Goal: Transaction & Acquisition: Purchase product/service

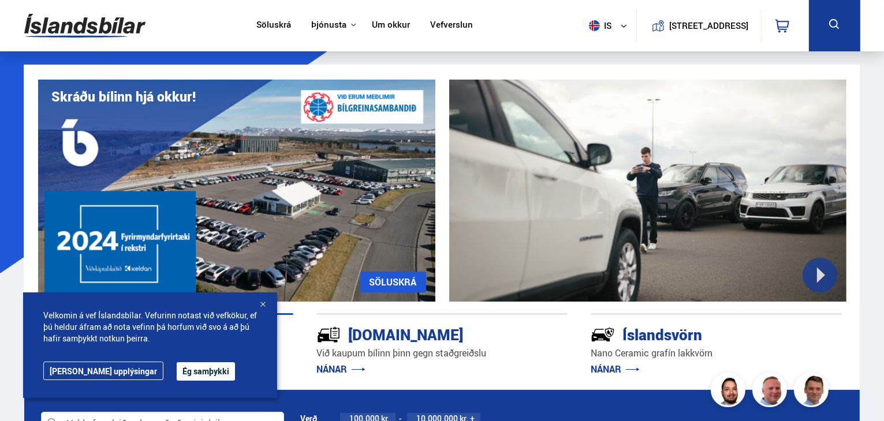
click at [177, 373] on button "Ég samþykki" at bounding box center [206, 371] width 58 height 18
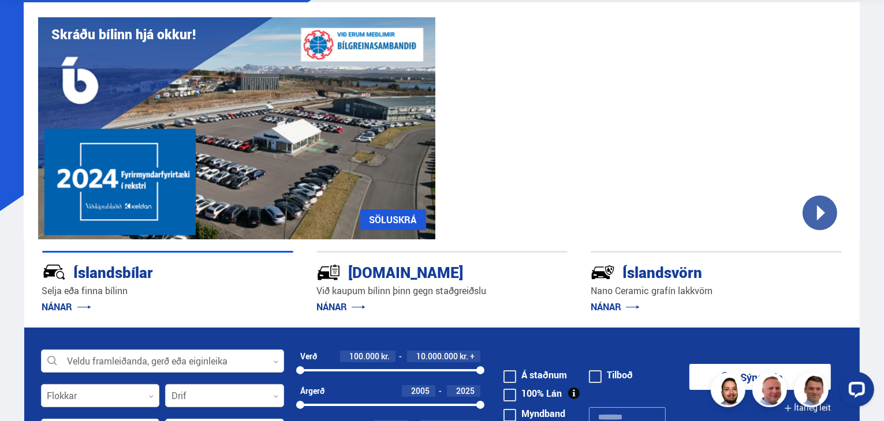
scroll to position [59, 0]
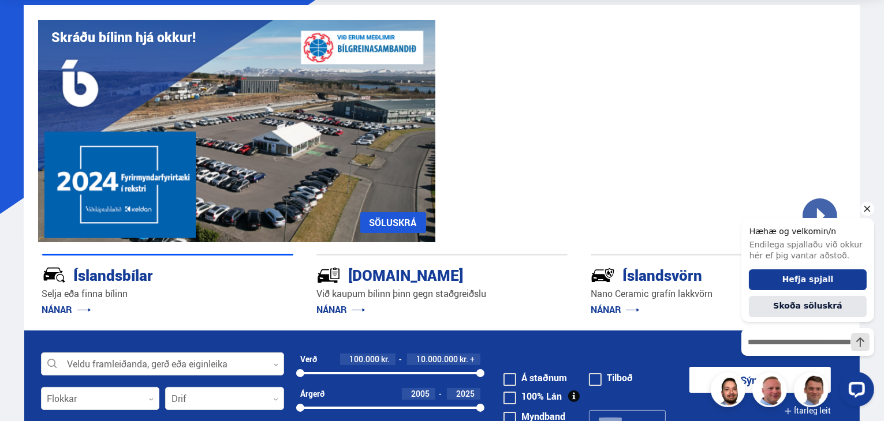
click at [866, 209] on icon "Hide greeting" at bounding box center [866, 208] width 6 height 6
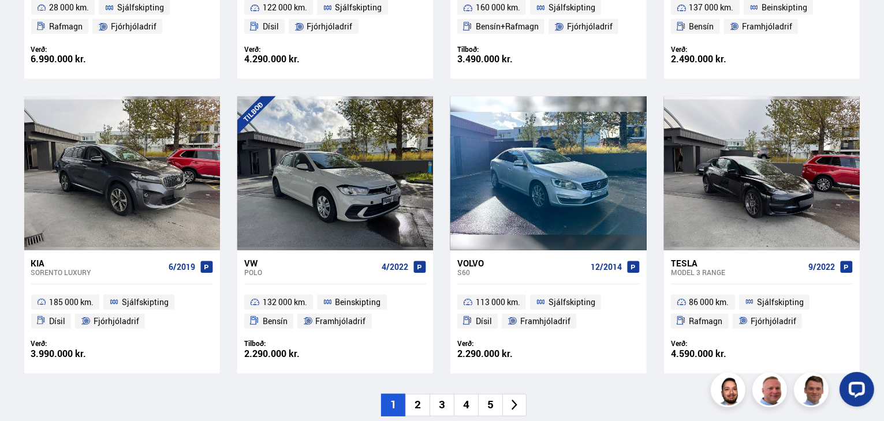
scroll to position [799, 0]
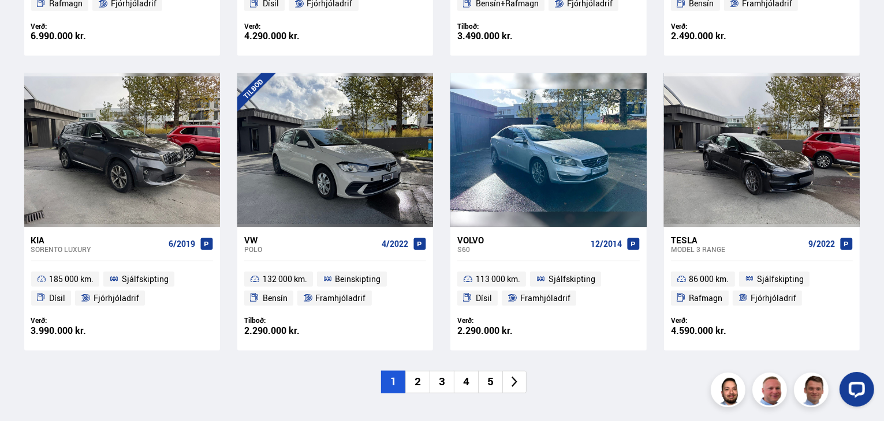
click at [419, 371] on li "2" at bounding box center [417, 382] width 24 height 23
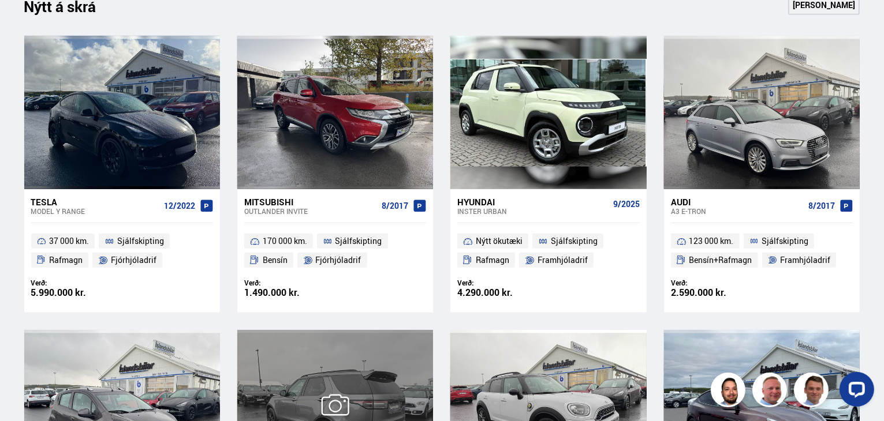
scroll to position [533, 0]
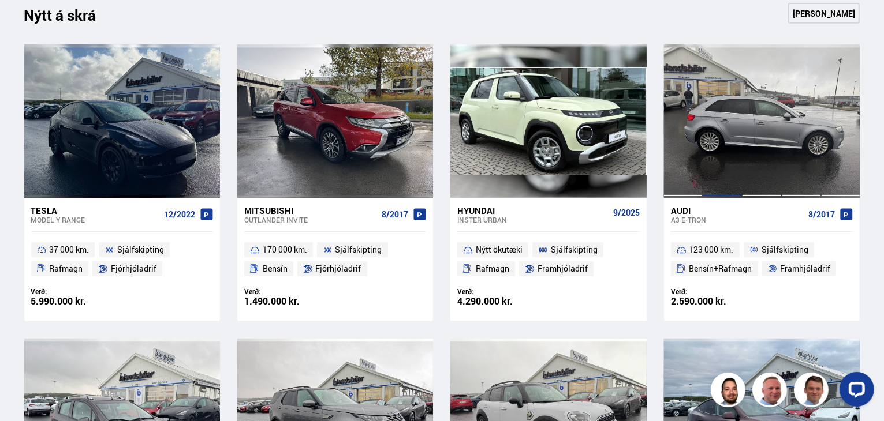
click at [711, 132] on div at bounding box center [721, 121] width 39 height 154
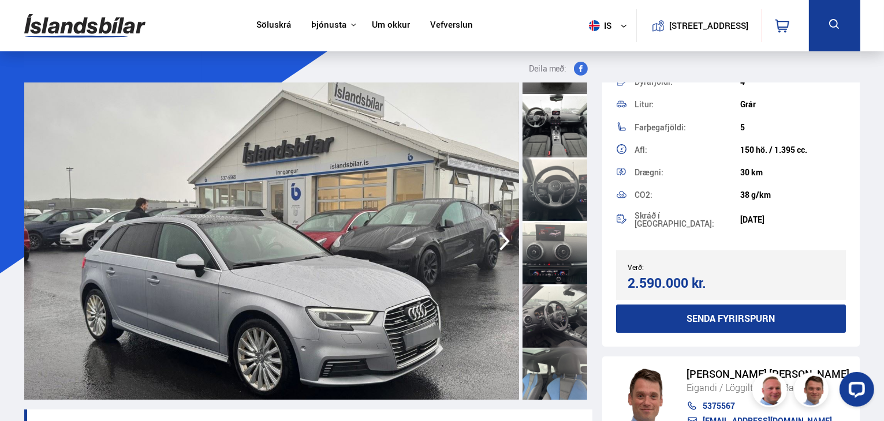
click at [51, 39] on img at bounding box center [84, 26] width 121 height 38
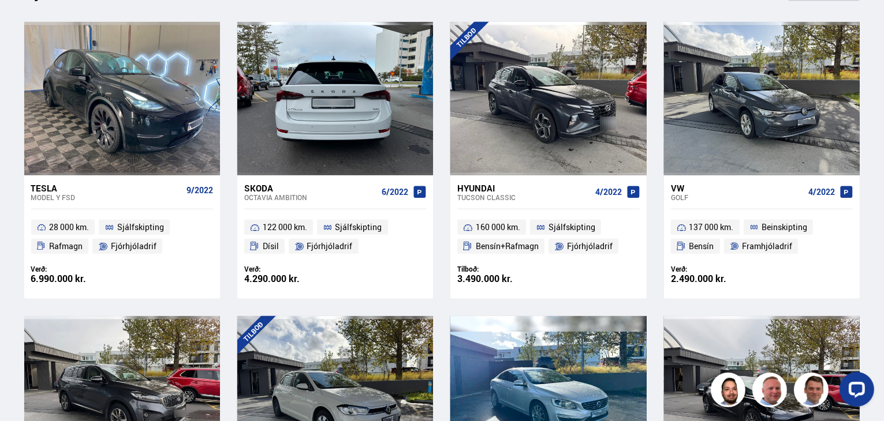
scroll to position [556, 0]
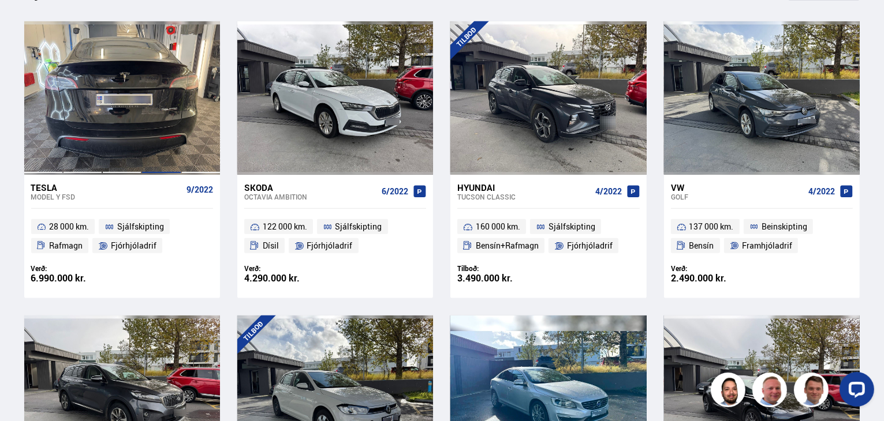
click at [145, 97] on div at bounding box center [160, 98] width 39 height 154
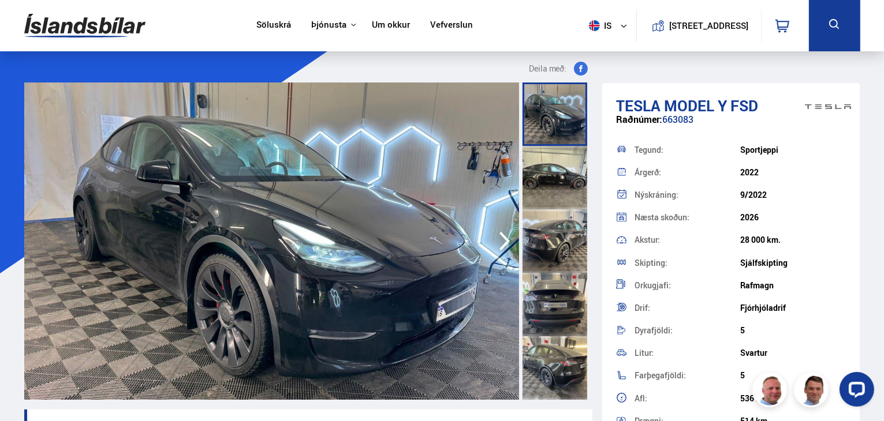
click at [55, 39] on img at bounding box center [84, 26] width 121 height 38
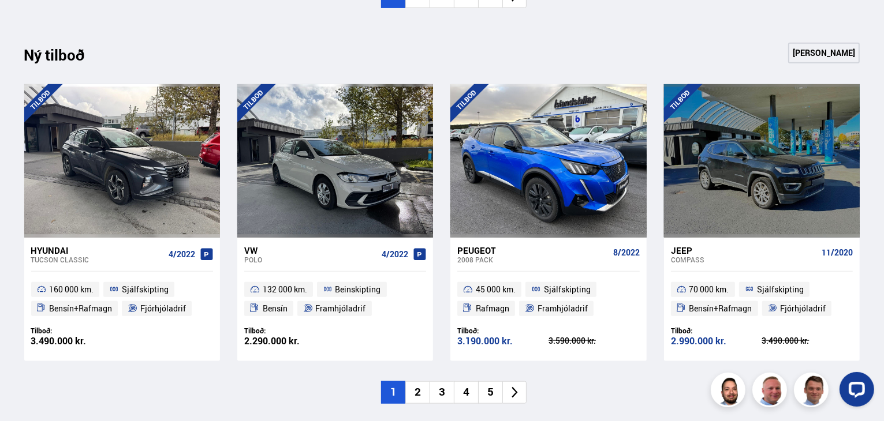
scroll to position [1188, 0]
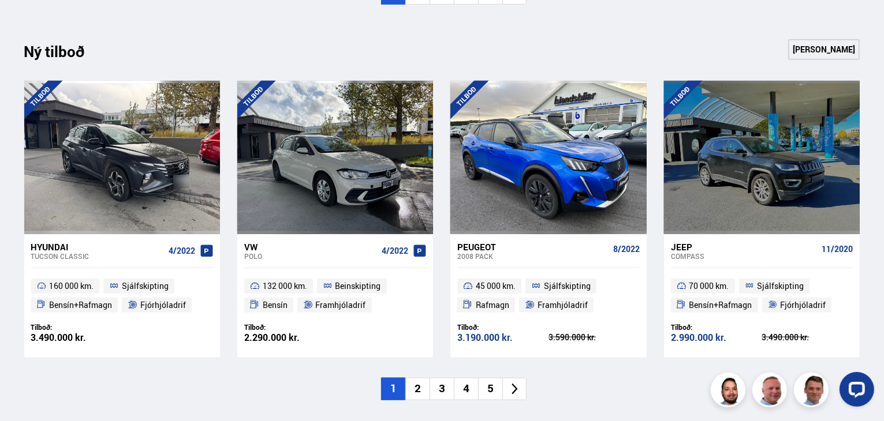
click at [420, 394] on li "2" at bounding box center [417, 389] width 24 height 23
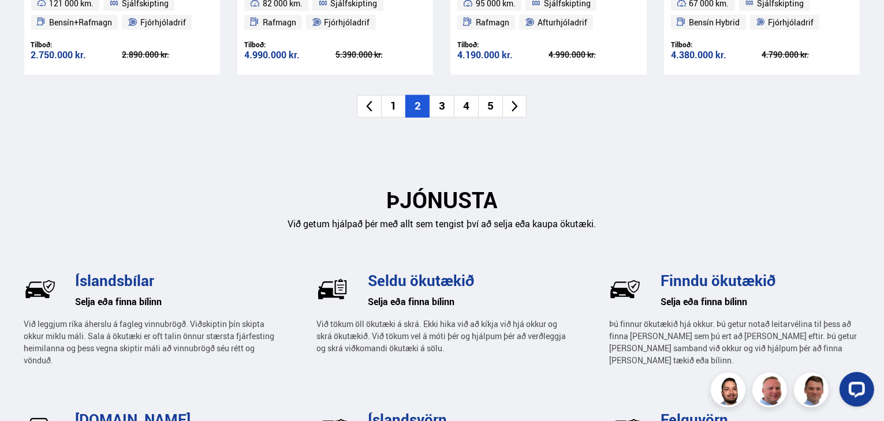
scroll to position [1246, 0]
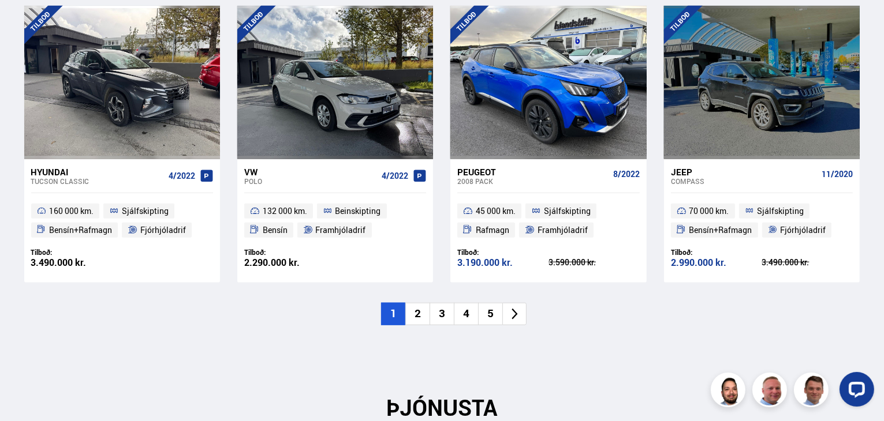
scroll to position [1266, 0]
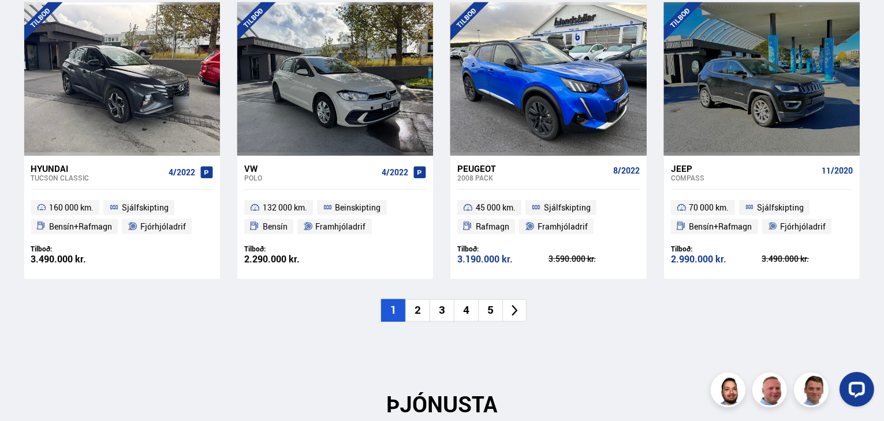
click at [413, 306] on li "2" at bounding box center [417, 311] width 24 height 23
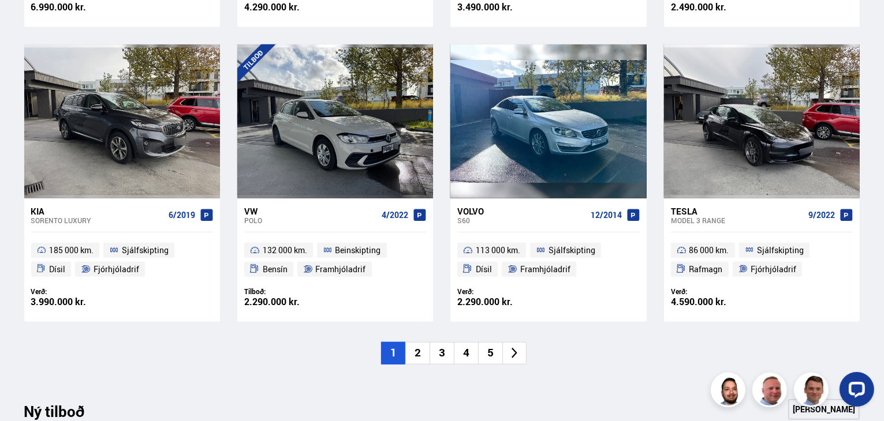
scroll to position [827, 0]
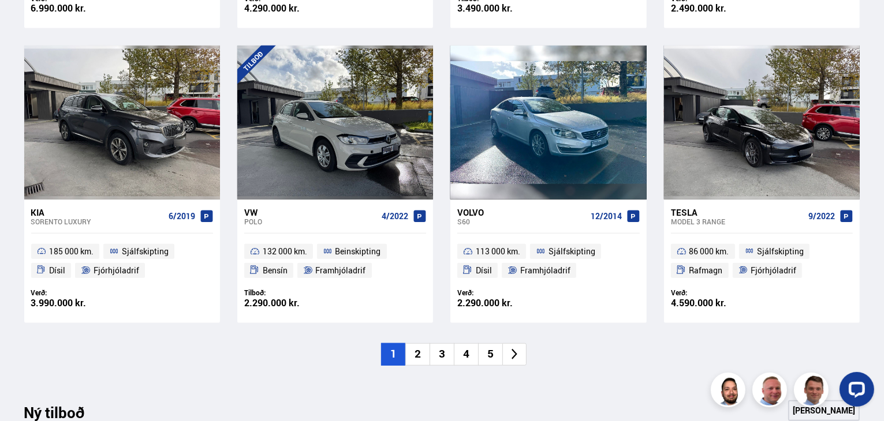
click at [414, 347] on li "2" at bounding box center [417, 354] width 24 height 23
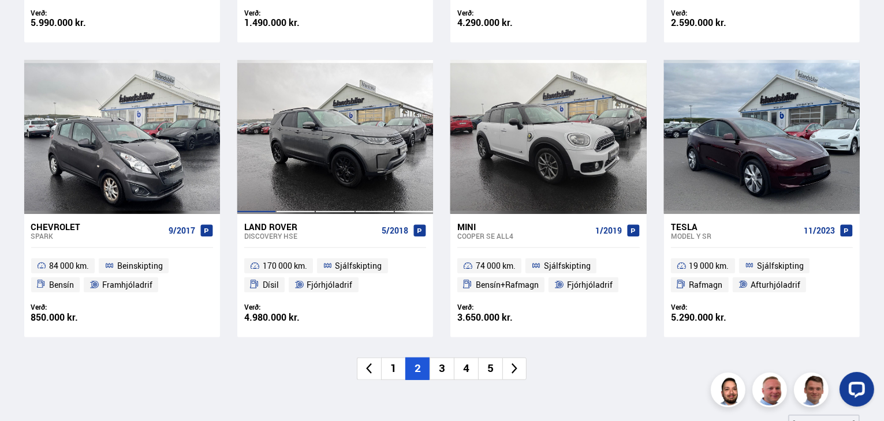
scroll to position [809, 0]
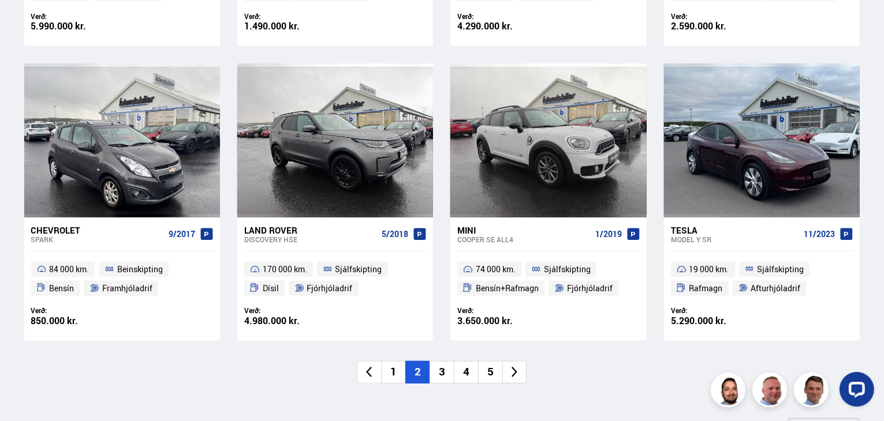
click at [438, 367] on li "3" at bounding box center [441, 372] width 24 height 23
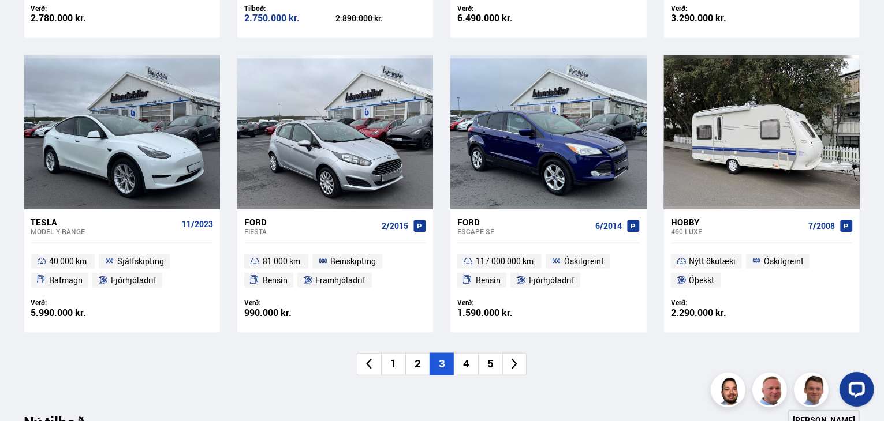
scroll to position [820, 0]
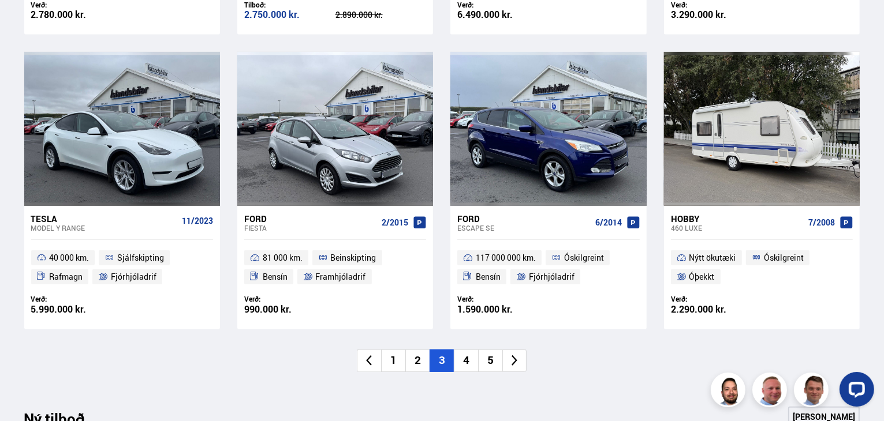
click at [480, 360] on li "5" at bounding box center [490, 361] width 24 height 23
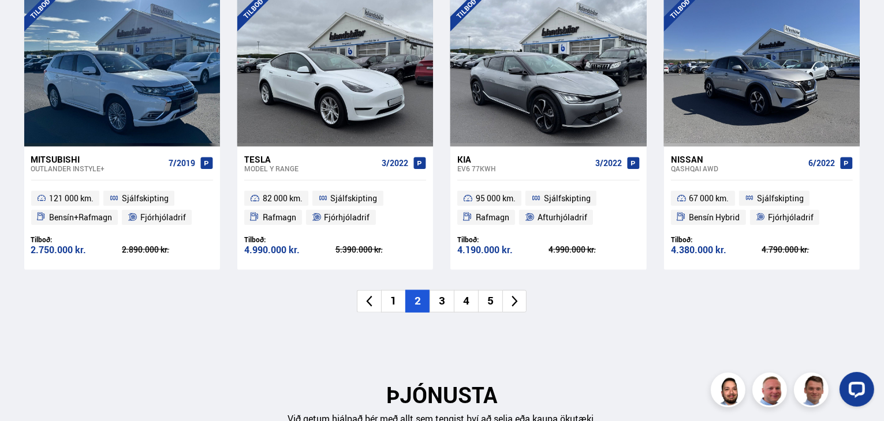
scroll to position [1279, 0]
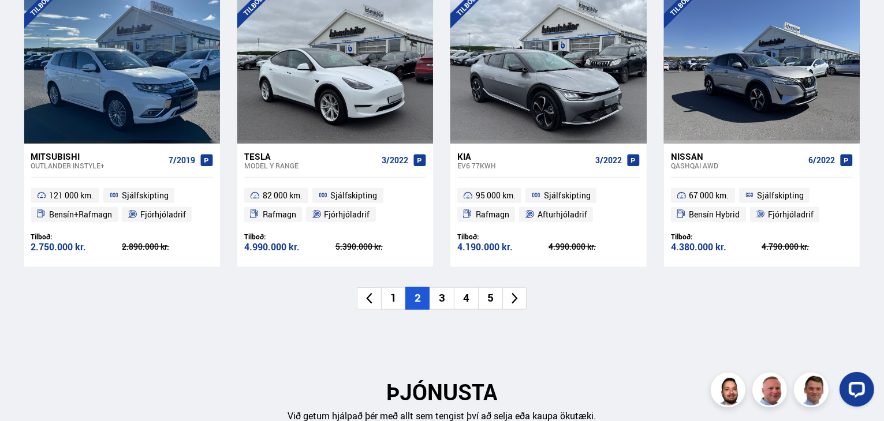
click at [440, 302] on li "3" at bounding box center [441, 298] width 24 height 23
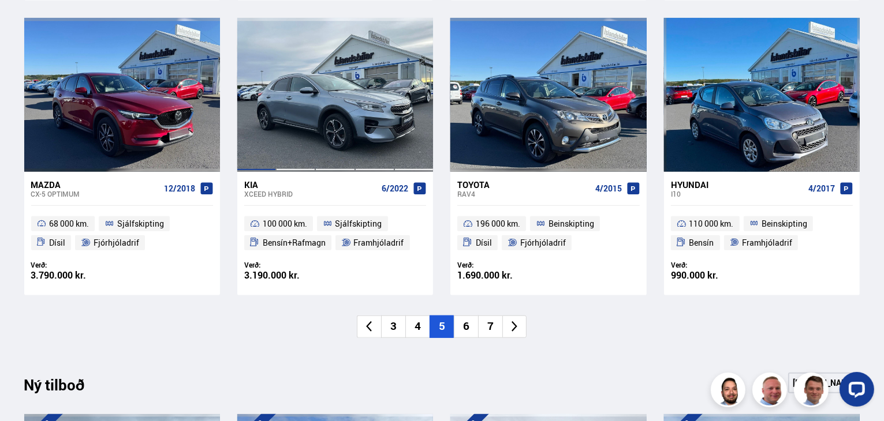
scroll to position [850, 0]
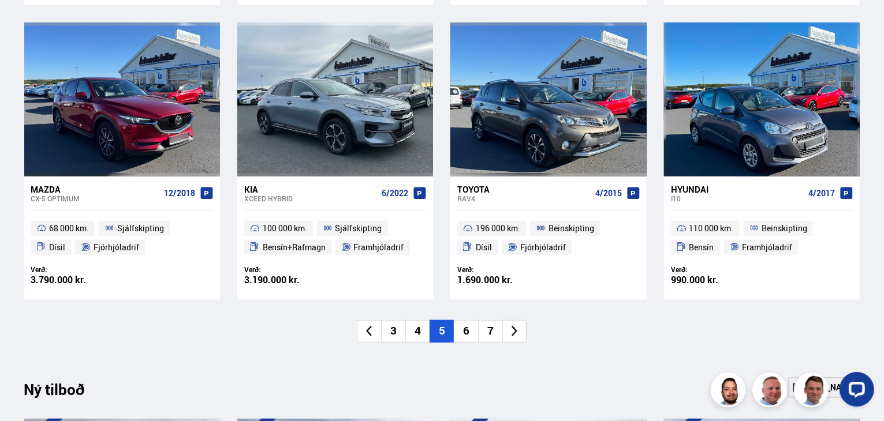
click at [463, 331] on li "6" at bounding box center [466, 331] width 24 height 23
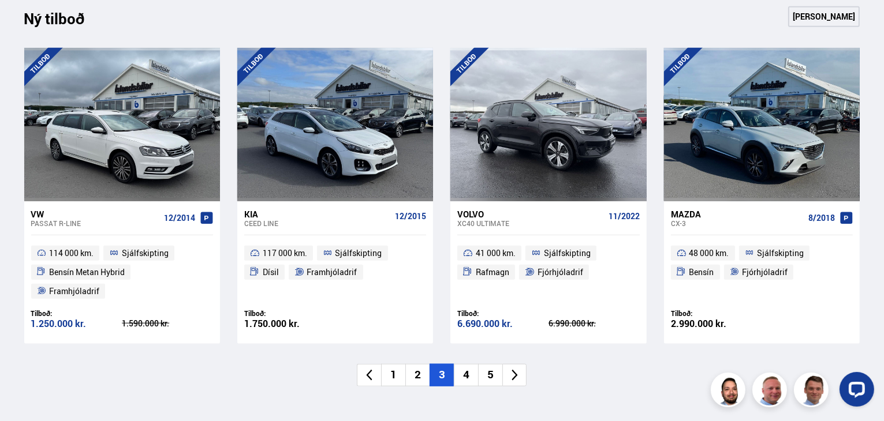
scroll to position [1221, 0]
click at [461, 365] on li "4" at bounding box center [466, 376] width 24 height 23
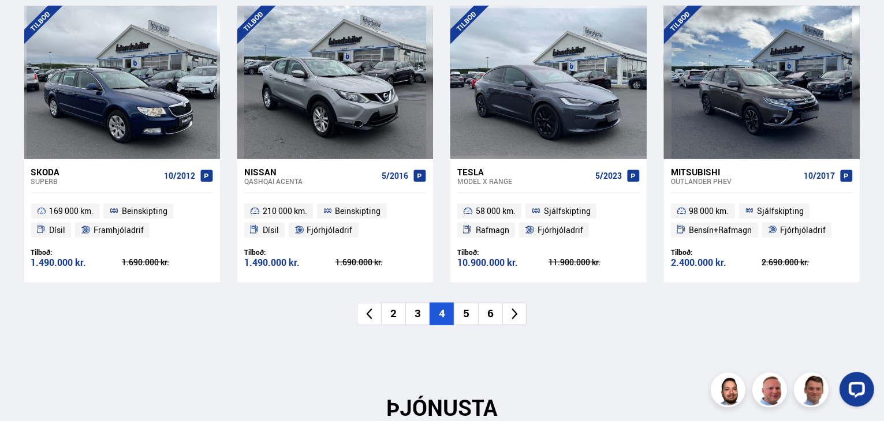
scroll to position [1278, 0]
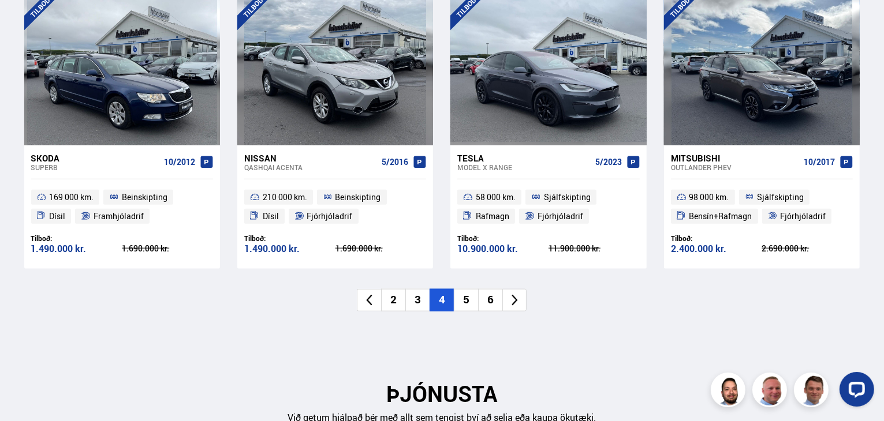
click at [464, 302] on li "5" at bounding box center [466, 300] width 24 height 23
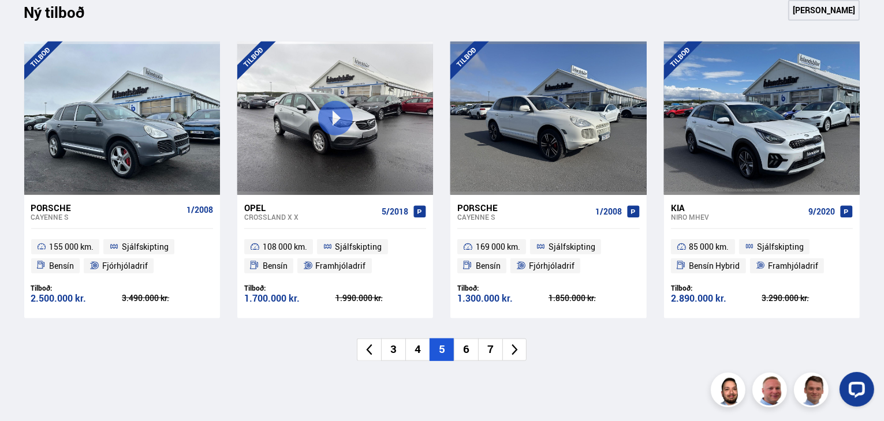
scroll to position [1229, 0]
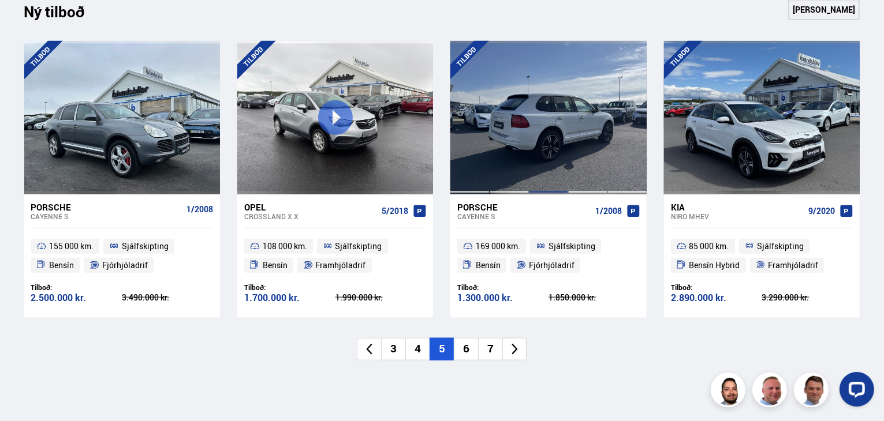
click at [539, 166] on div at bounding box center [548, 118] width 39 height 154
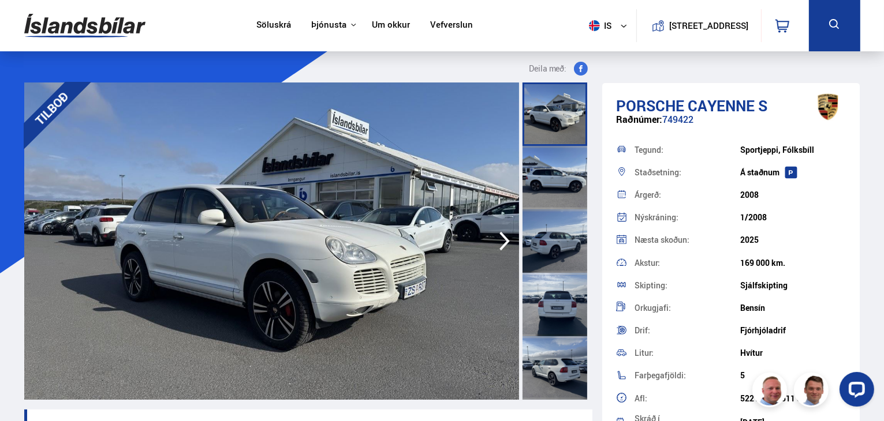
click at [546, 161] on div at bounding box center [554, 177] width 65 height 63
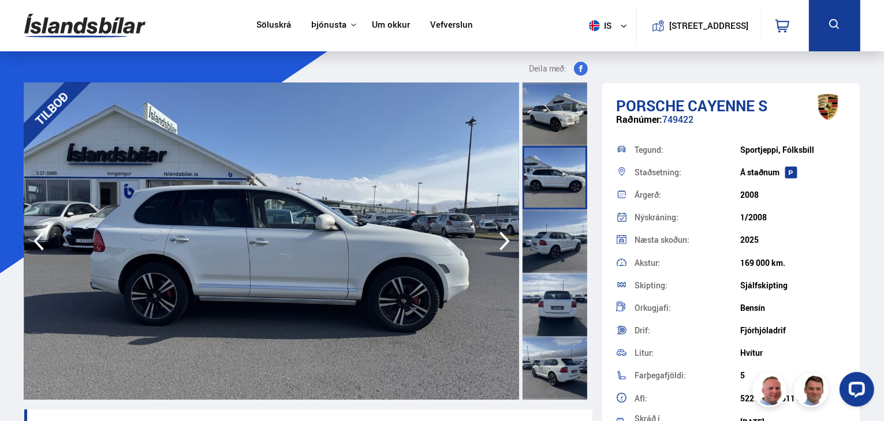
click at [541, 226] on div at bounding box center [554, 241] width 65 height 63
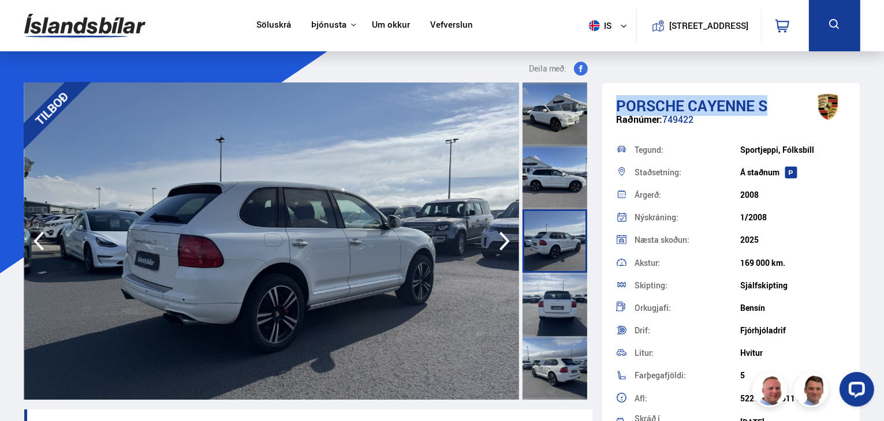
drag, startPoint x: 614, startPoint y: 106, endPoint x: 777, endPoint y: 106, distance: 162.8
click at [777, 106] on div "Porsche Cayenne S Raðnúmer: 749422 Tegund: Sportjeppi, Fólksbíll Staðsetning: Á…" at bounding box center [731, 316] width 258 height 467
copy h1 "Porsche Cayenne S"
click at [578, 191] on div at bounding box center [554, 177] width 65 height 63
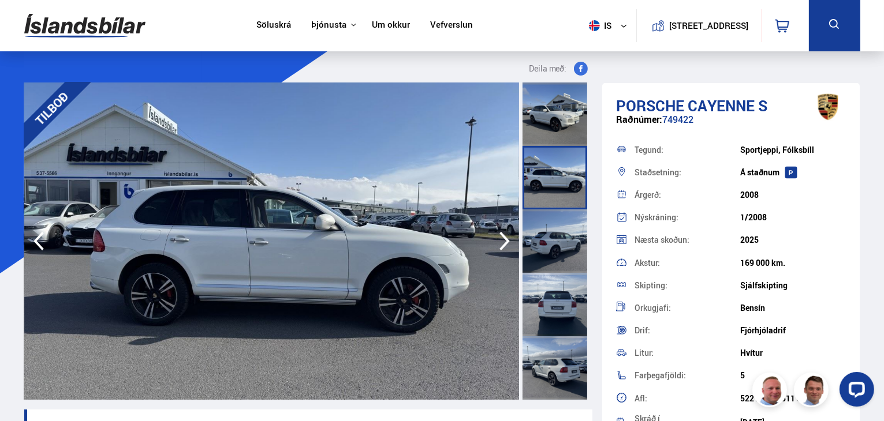
click at [556, 229] on div at bounding box center [554, 241] width 65 height 63
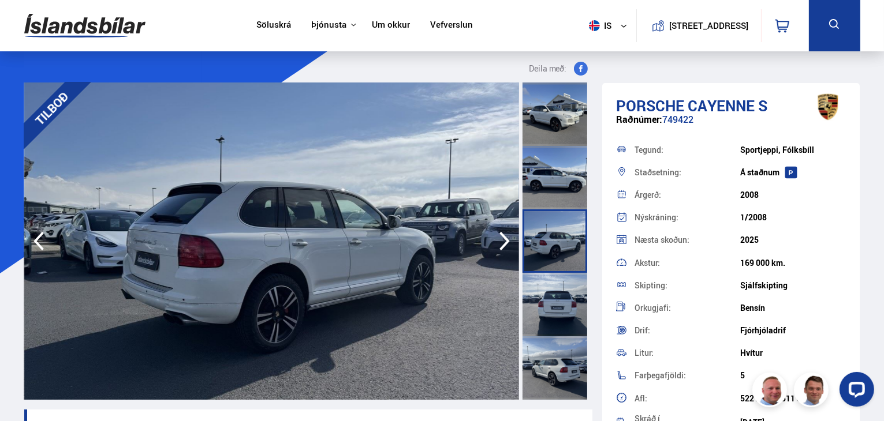
click at [558, 96] on div at bounding box center [554, 114] width 65 height 63
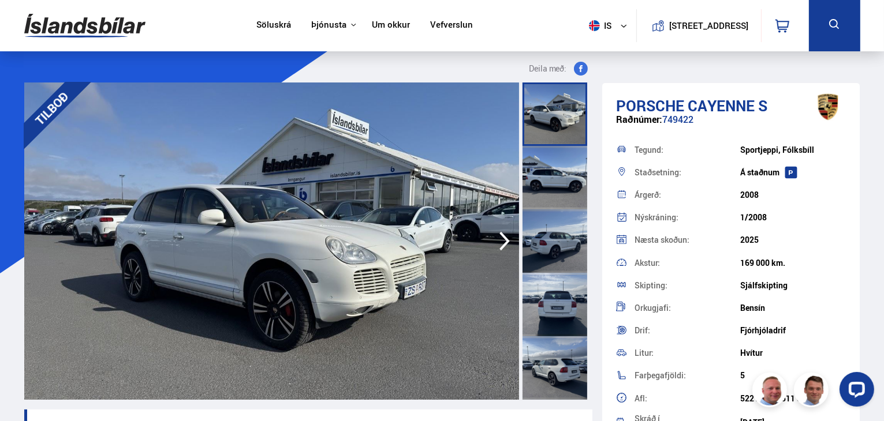
click at [532, 235] on div at bounding box center [554, 241] width 65 height 63
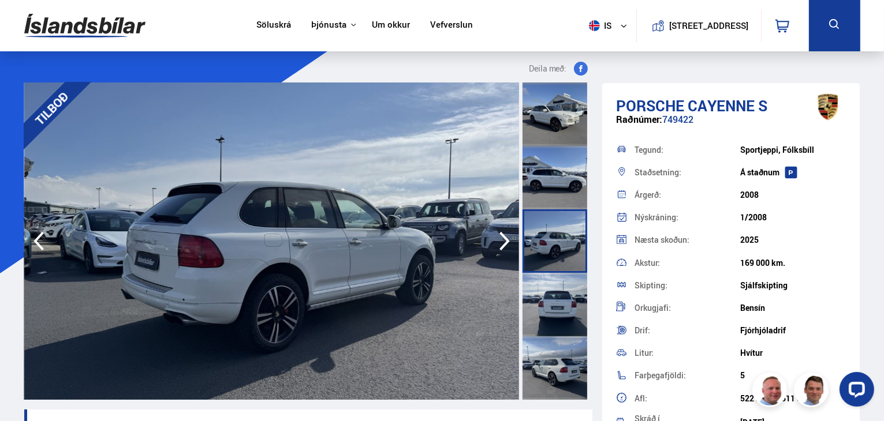
click at [550, 307] on div at bounding box center [554, 304] width 65 height 63
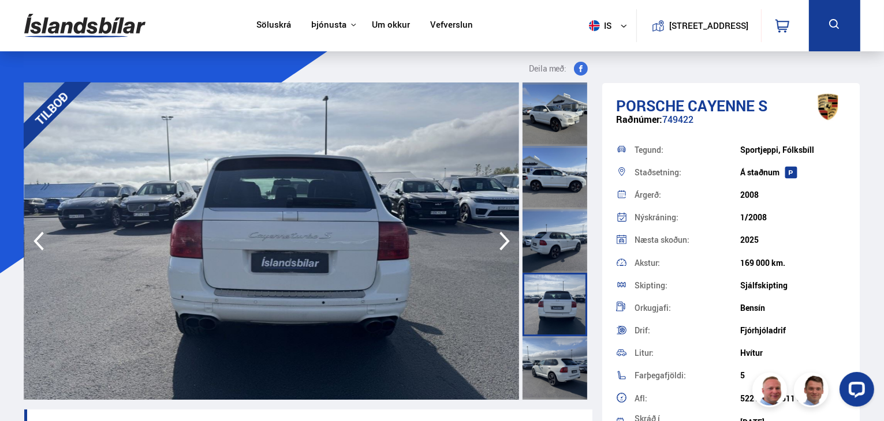
click at [543, 331] on div at bounding box center [554, 304] width 65 height 63
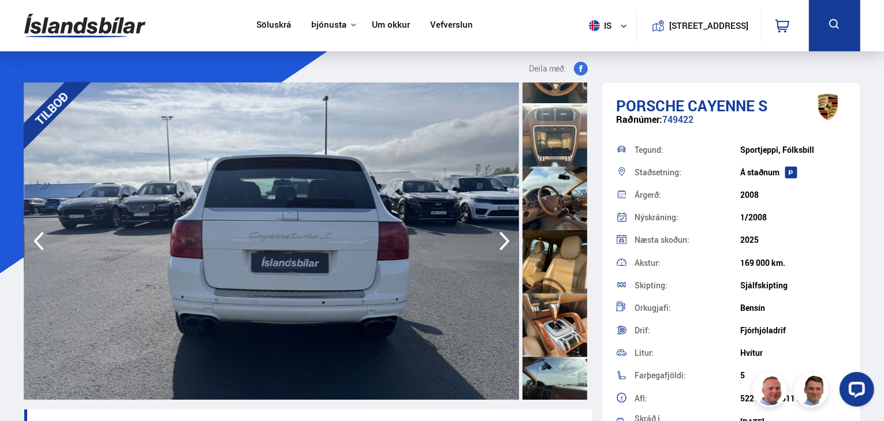
scroll to position [618, 0]
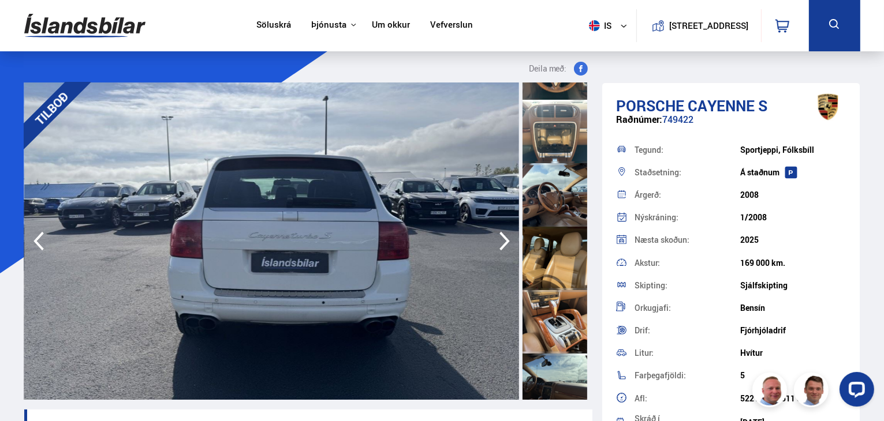
click at [559, 268] on div at bounding box center [554, 258] width 65 height 63
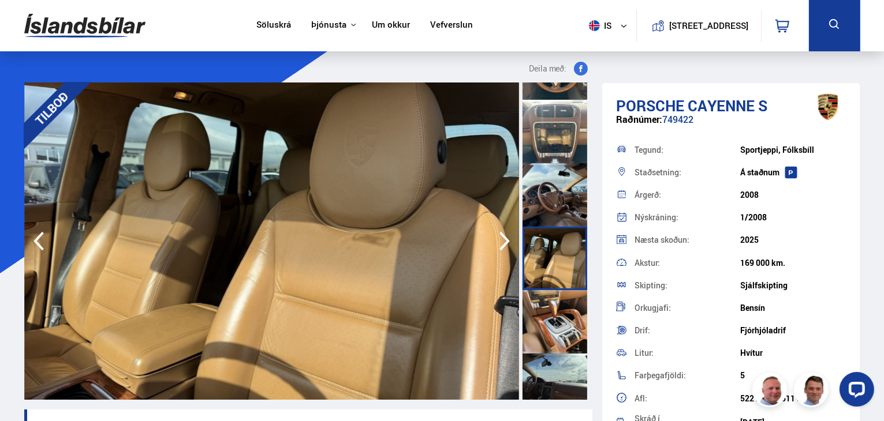
click at [547, 158] on div at bounding box center [554, 131] width 65 height 63
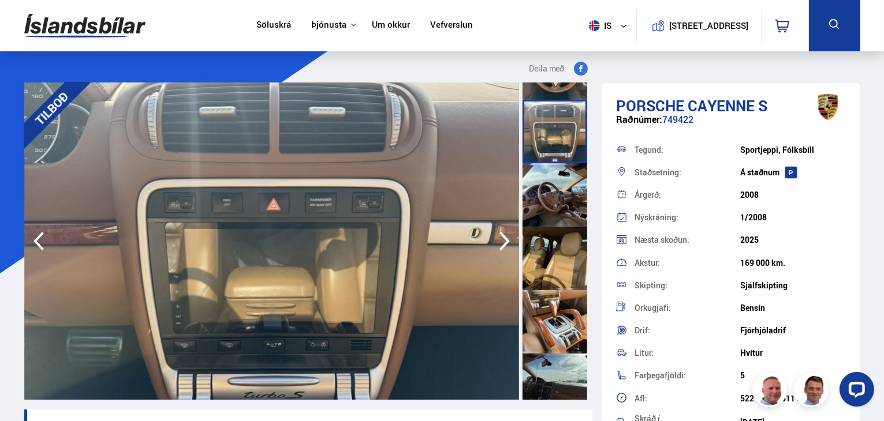
click at [552, 200] on div at bounding box center [554, 194] width 65 height 63
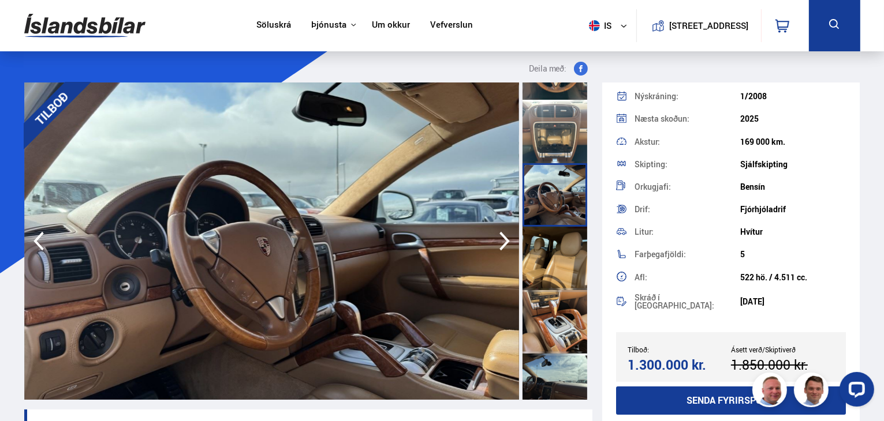
scroll to position [0, 0]
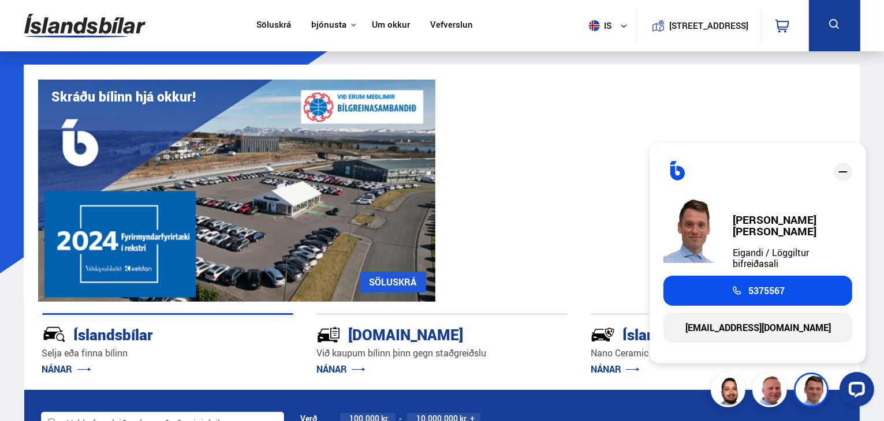
click at [824, 21] on button at bounding box center [834, 25] width 51 height 51
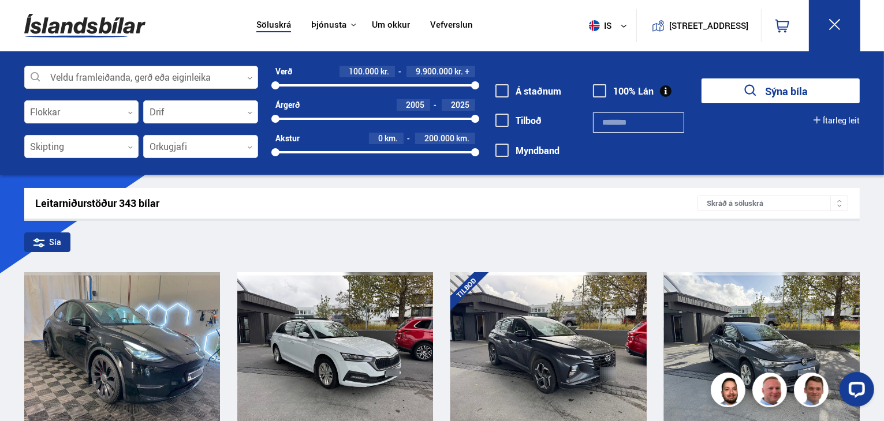
drag, startPoint x: 474, startPoint y: 86, endPoint x: 494, endPoint y: 103, distance: 26.6
click at [494, 103] on div "Veldu framleiðanda, gerð eða eiginleika 0 Flokkar 0 Drif 0 Skipting 0 Orkugjafi…" at bounding box center [442, 119] width 854 height 106
drag, startPoint x: 469, startPoint y: 85, endPoint x: 484, endPoint y: 85, distance: 15.0
click at [484, 85] on div "Veldu framleiðanda, gerð eða eiginleika 0 Flokkar 0 Drif 0 Skipting 0 Orkugjafi…" at bounding box center [442, 119] width 854 height 106
drag, startPoint x: 276, startPoint y: 121, endPoint x: 402, endPoint y: 113, distance: 125.5
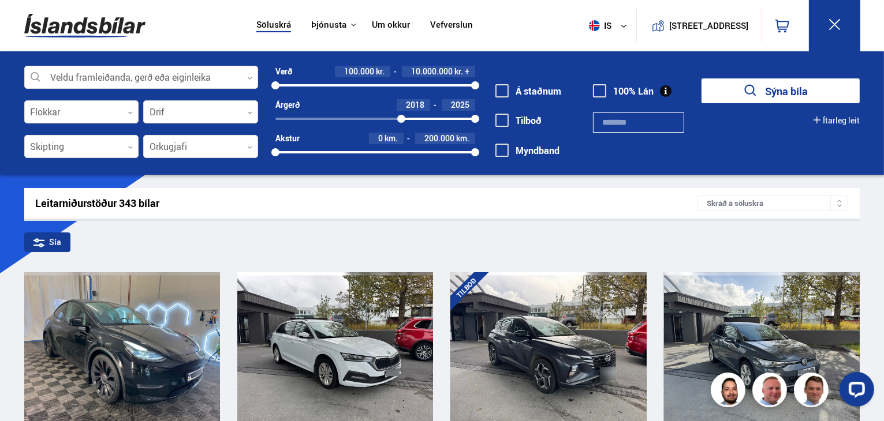
click at [402, 113] on div "Árgerð 2018 2025 2018 2025" at bounding box center [375, 111] width 200 height 25
drag, startPoint x: 277, startPoint y: 155, endPoint x: 186, endPoint y: 150, distance: 90.7
click at [186, 150] on div "Veldu framleiðanda, gerð eða eiginleika 0 Flokkar 0 Drif 0 Skipting 0 Orkugjafi…" at bounding box center [442, 119] width 854 height 106
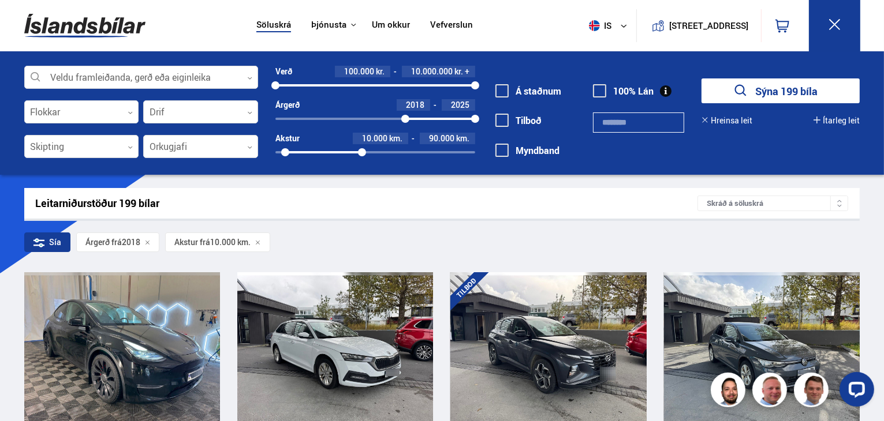
drag, startPoint x: 477, startPoint y: 152, endPoint x: 362, endPoint y: 163, distance: 115.3
click at [362, 163] on div "Verð 100.000 kr. 10.000.000 kr. + 100000 10000000 Árgerð 2018 2025 2018 2025 Ak…" at bounding box center [366, 116] width 217 height 100
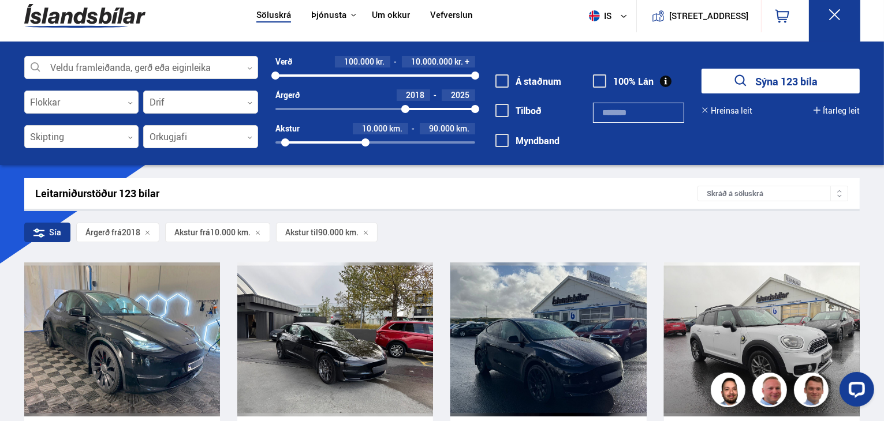
scroll to position [32, 0]
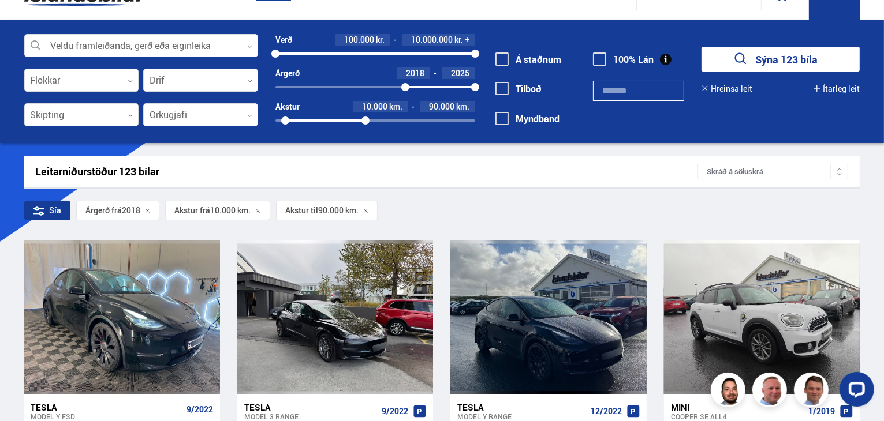
click at [57, 208] on div "Sía" at bounding box center [47, 211] width 46 height 20
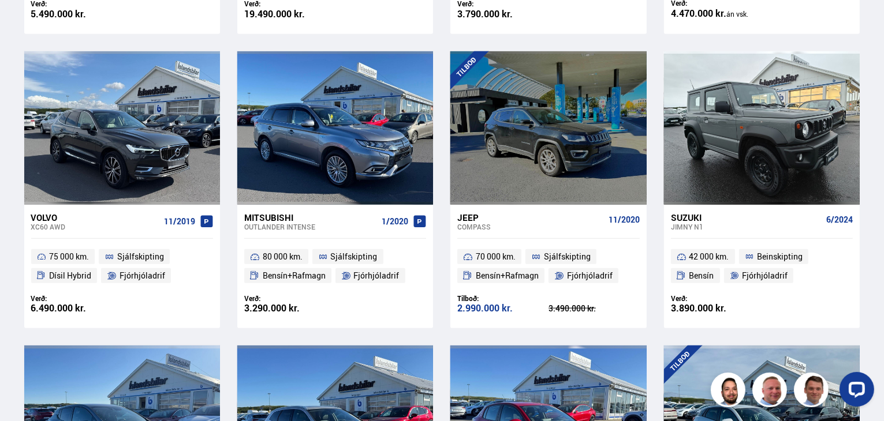
scroll to position [1279, 0]
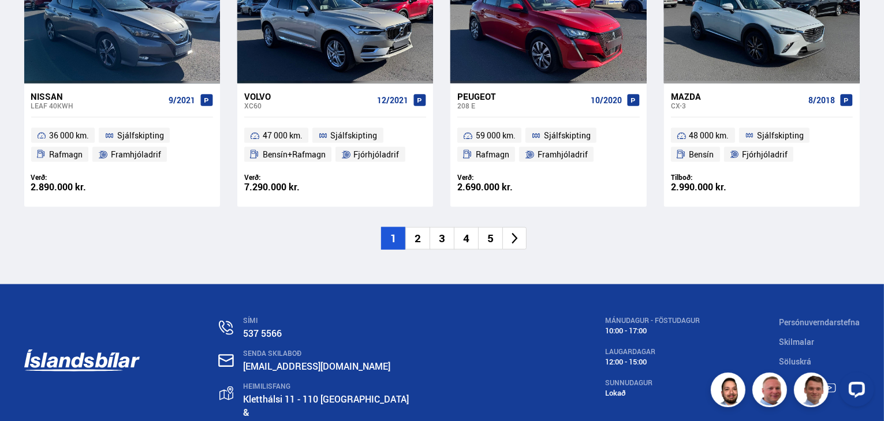
click at [414, 238] on li "2" at bounding box center [417, 238] width 24 height 23
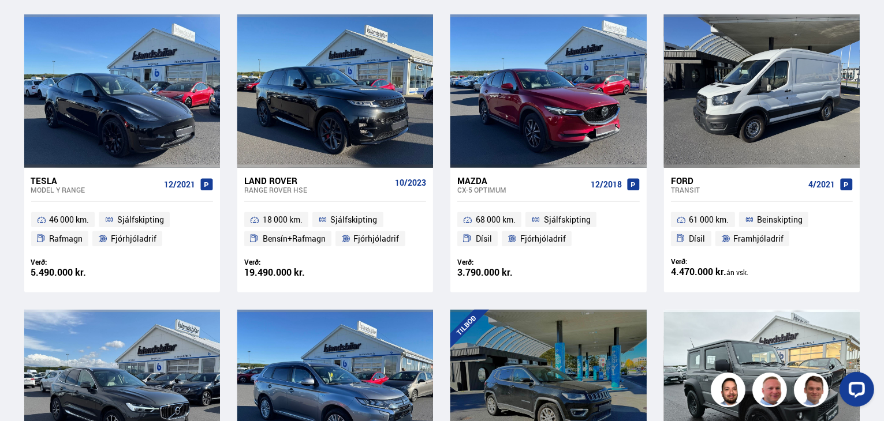
scroll to position [344, 0]
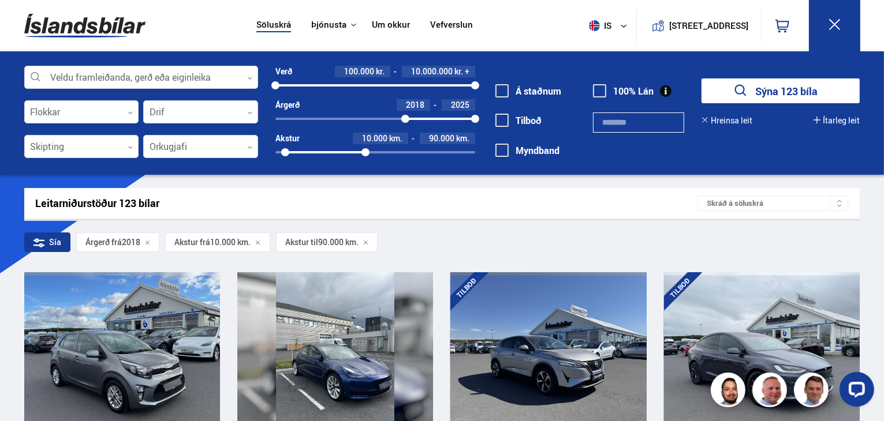
click at [730, 91] on button "Sýna 123 bíla" at bounding box center [780, 90] width 158 height 25
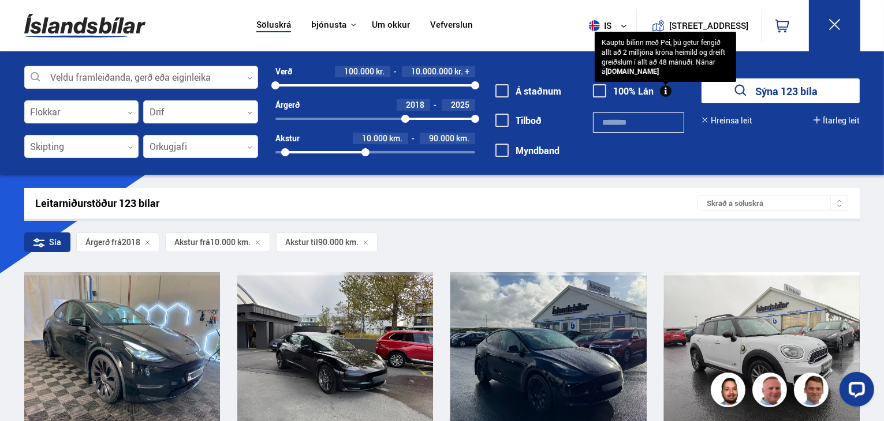
click at [503, 114] on span at bounding box center [501, 120] width 13 height 13
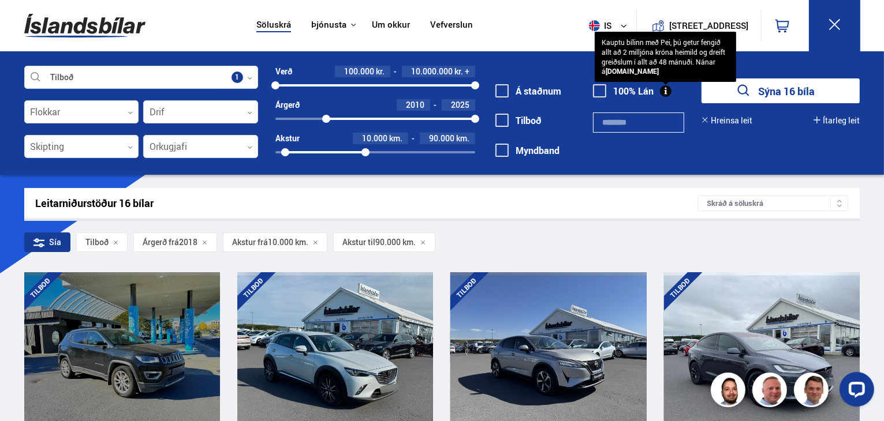
drag, startPoint x: 407, startPoint y: 117, endPoint x: 326, endPoint y: 125, distance: 81.2
click at [326, 125] on div "Verð 100.000 kr. 10.000.000 kr. + 100000 10000000 Árgerð 2010 2025 2010 2025 Ak…" at bounding box center [366, 116] width 217 height 100
drag, startPoint x: 364, startPoint y: 151, endPoint x: 415, endPoint y: 148, distance: 50.9
click at [415, 148] on div "10000 140441" at bounding box center [375, 152] width 200 height 10
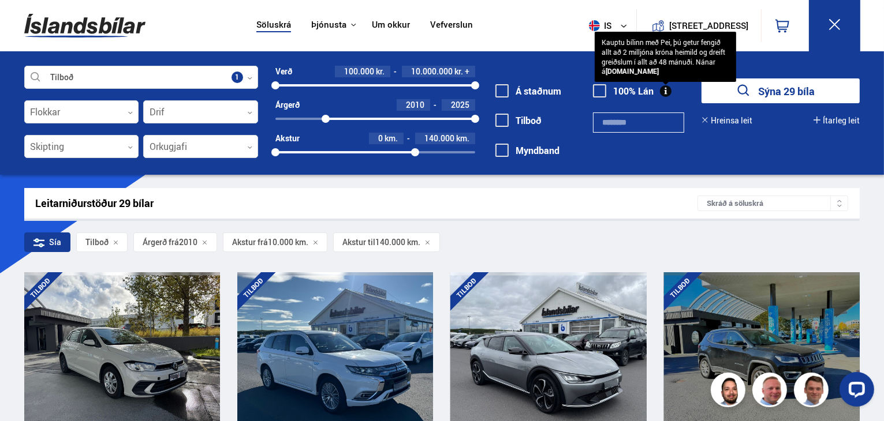
drag, startPoint x: 282, startPoint y: 153, endPoint x: 259, endPoint y: 156, distance: 23.8
click at [259, 156] on div "Verð 100.000 kr. 10.000.000 kr. + 100000 10000000 Árgerð 2010 2025 2010 2025 Ak…" at bounding box center [366, 116] width 217 height 100
click at [733, 96] on button "Sýna 30 bíla" at bounding box center [780, 90] width 158 height 25
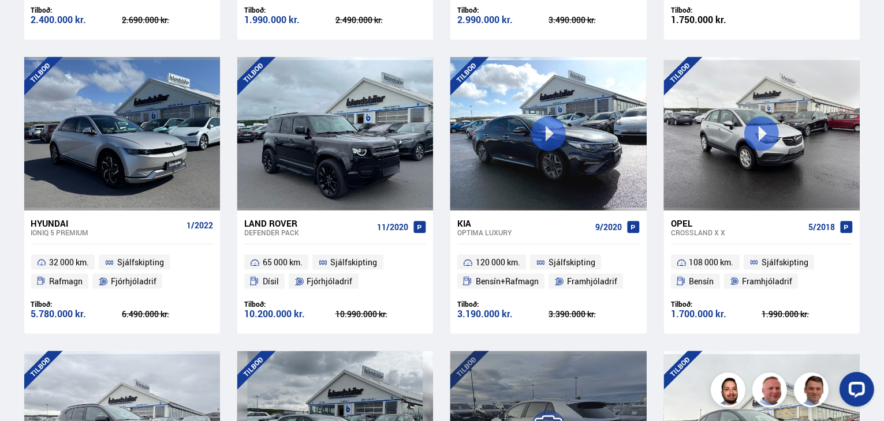
scroll to position [1413, 0]
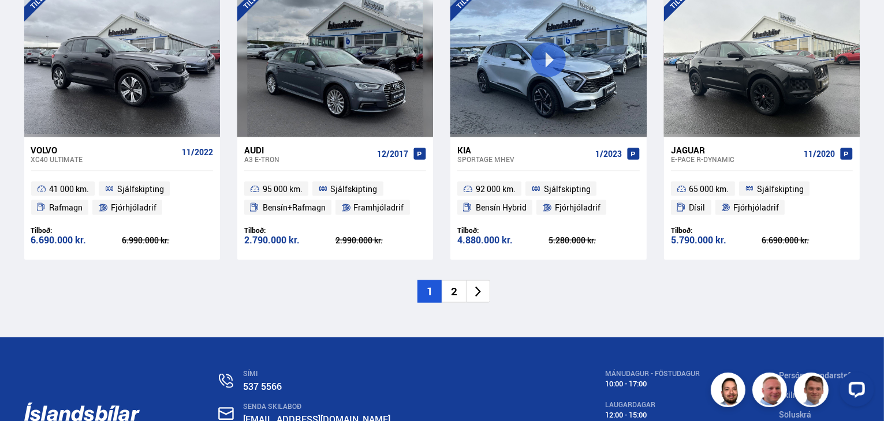
click at [456, 281] on li "2" at bounding box center [454, 292] width 24 height 23
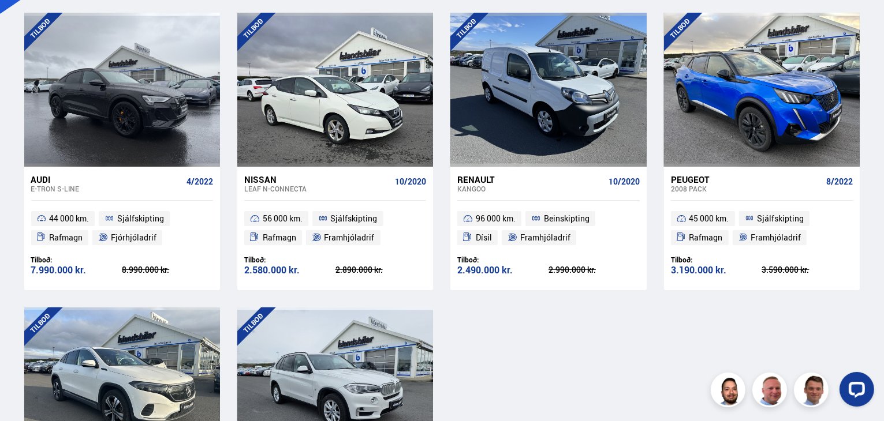
scroll to position [219, 0]
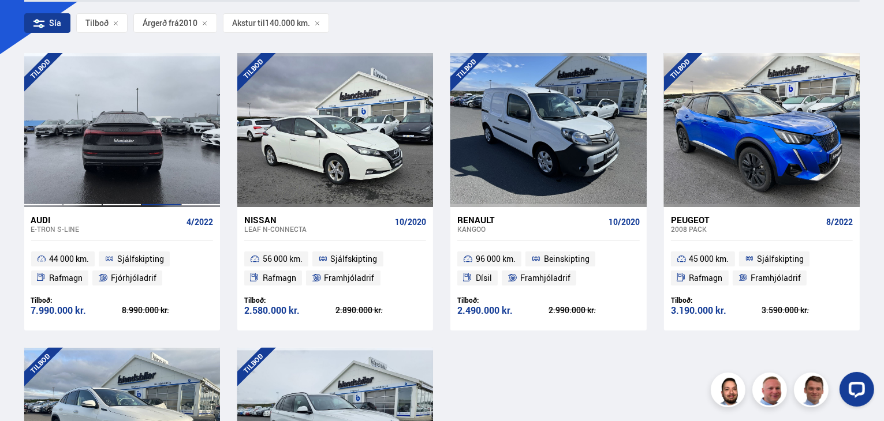
click at [163, 151] on div at bounding box center [160, 130] width 39 height 154
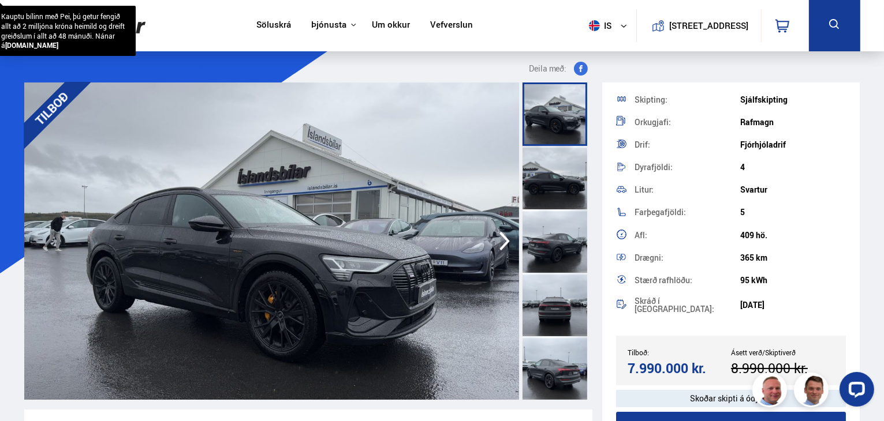
scroll to position [164, 0]
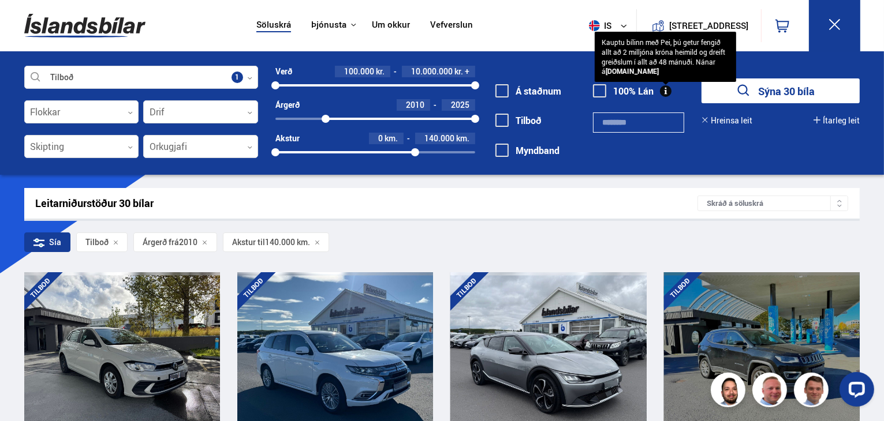
click at [730, 82] on div "Kauptu bílinn með Pei, þú getur fengið allt að 2 milljóna króna heimild og drei…" at bounding box center [665, 57] width 141 height 50
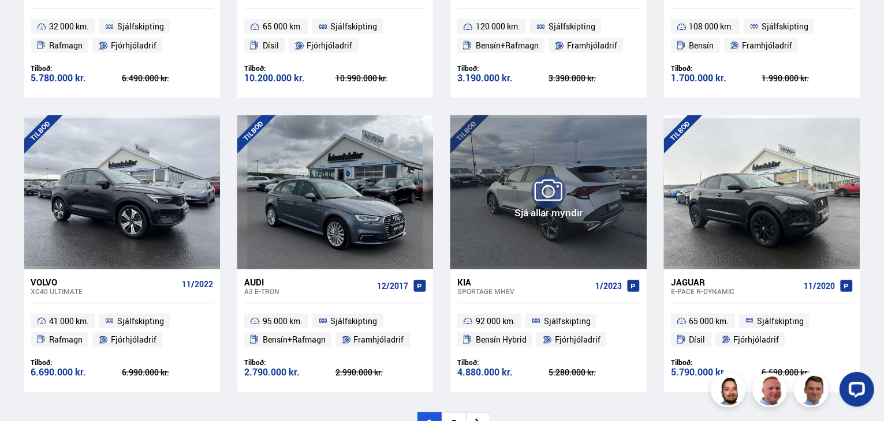
scroll to position [1649, 0]
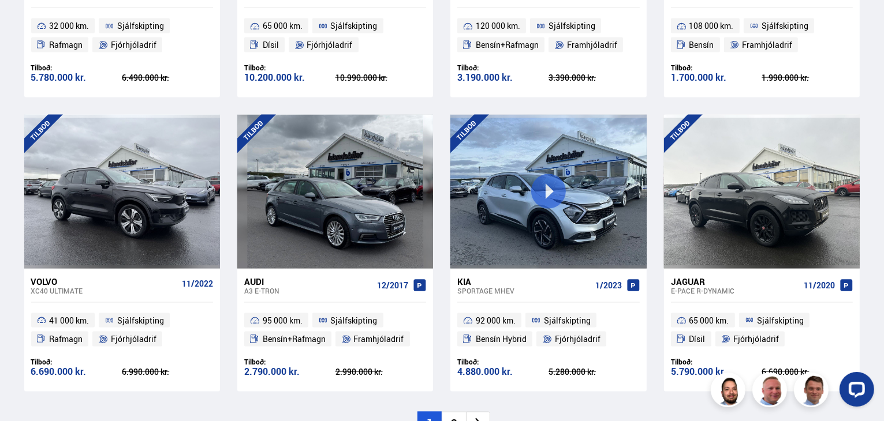
click at [453, 412] on li "2" at bounding box center [454, 423] width 24 height 23
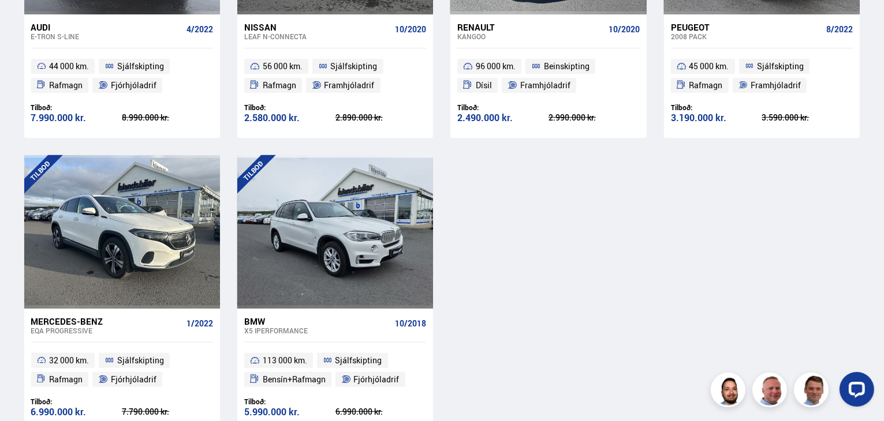
scroll to position [413, 0]
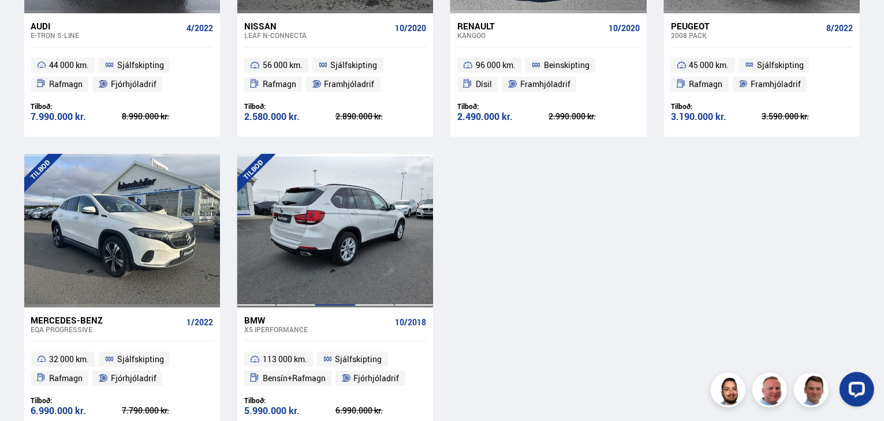
click at [334, 253] on div at bounding box center [334, 231] width 39 height 154
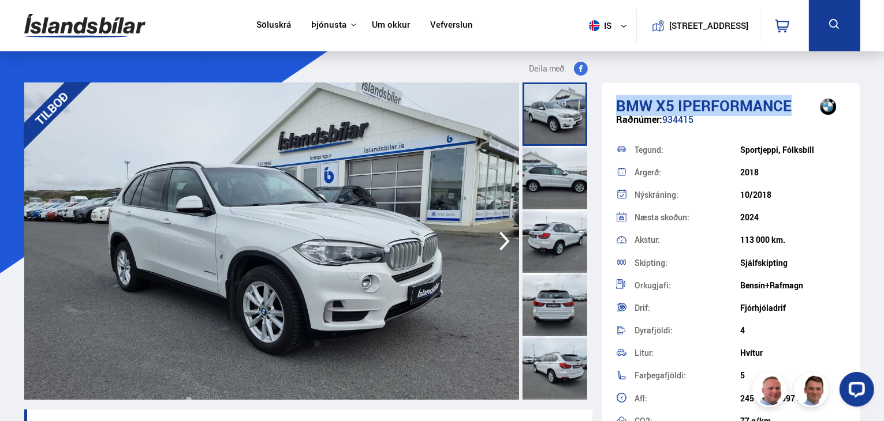
drag, startPoint x: 617, startPoint y: 107, endPoint x: 797, endPoint y: 95, distance: 180.5
click at [797, 95] on div "BMW X5 IPERFORMANCE Raðnúmer: 934415 Tegund: Sportjeppi, Fólksbíll Árgerð: 2018…" at bounding box center [731, 338] width 258 height 511
copy h1 "BMW X5 IPERFORMANCE"
